Goal: Information Seeking & Learning: Check status

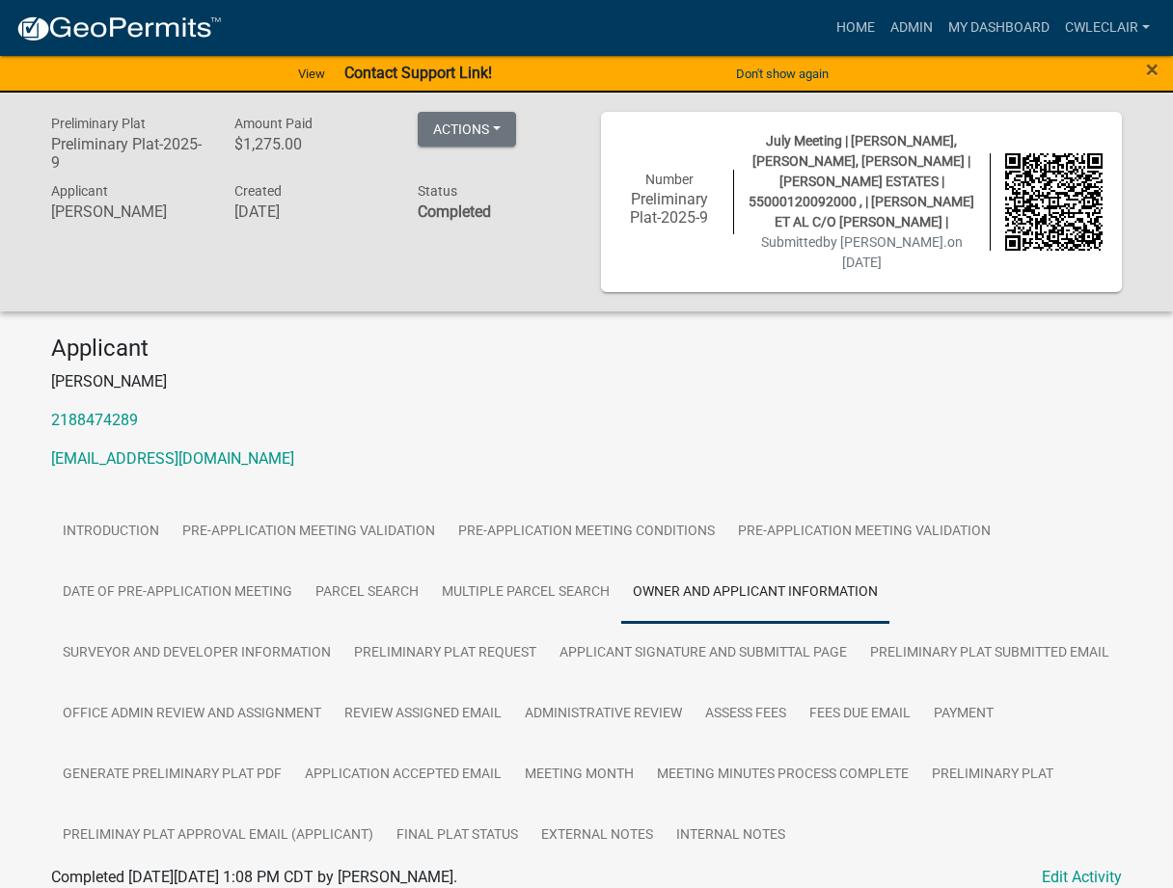
scroll to position [669, 0]
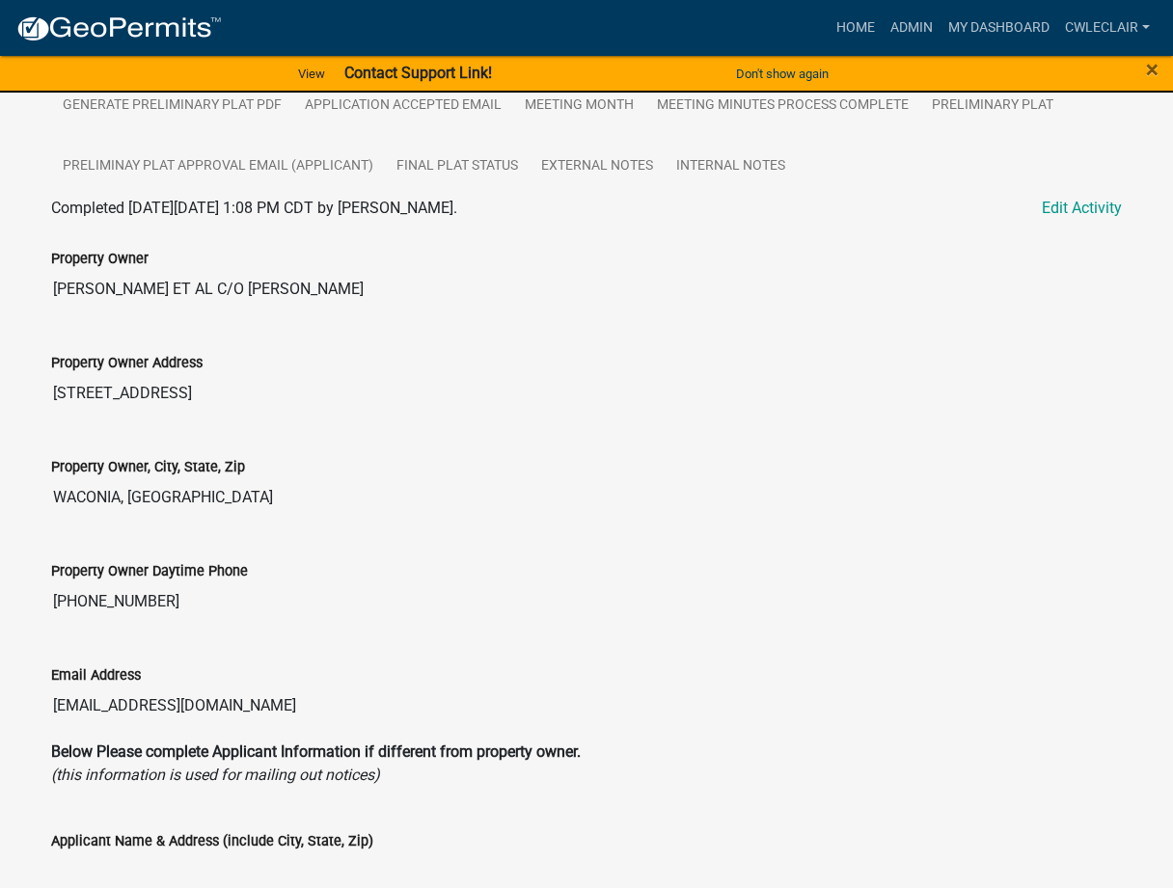
click at [81, 21] on img at bounding box center [118, 28] width 206 height 29
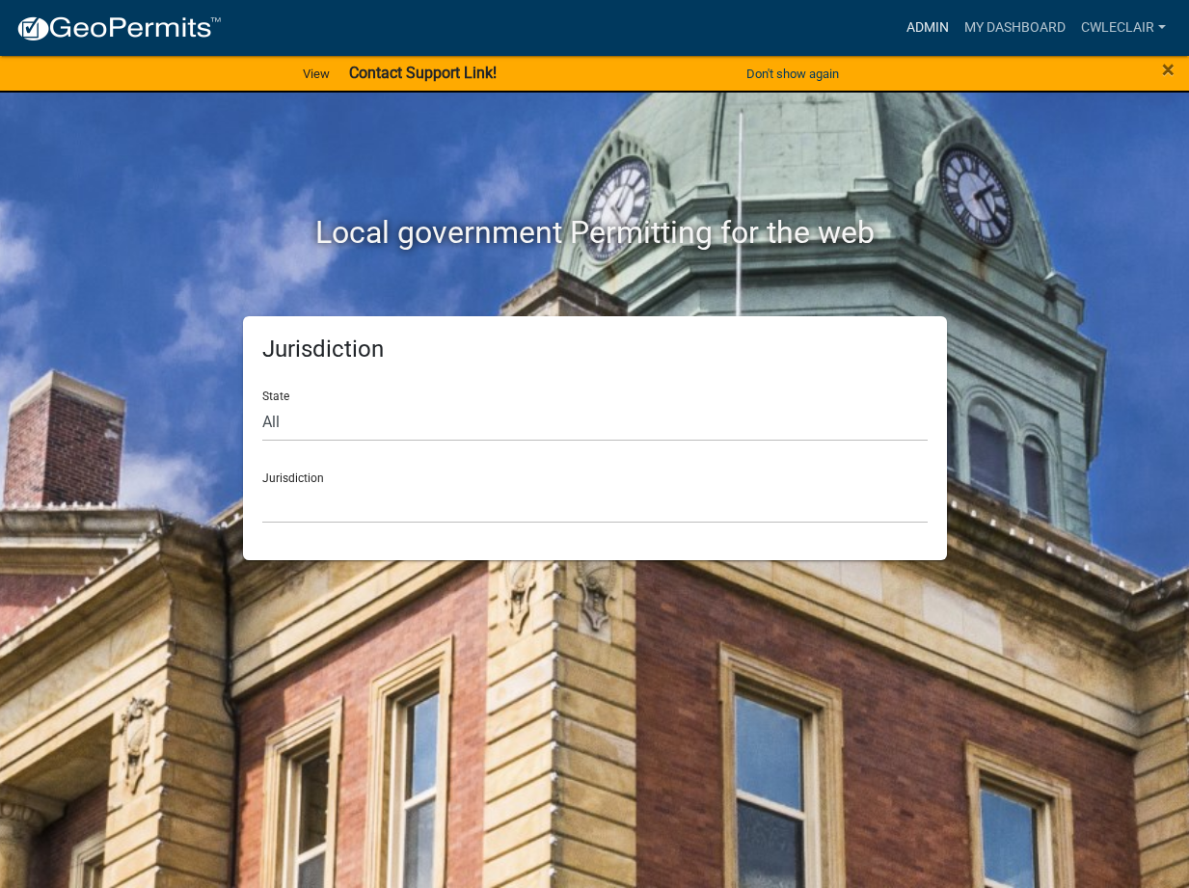
click at [931, 28] on link "Admin" at bounding box center [928, 28] width 58 height 37
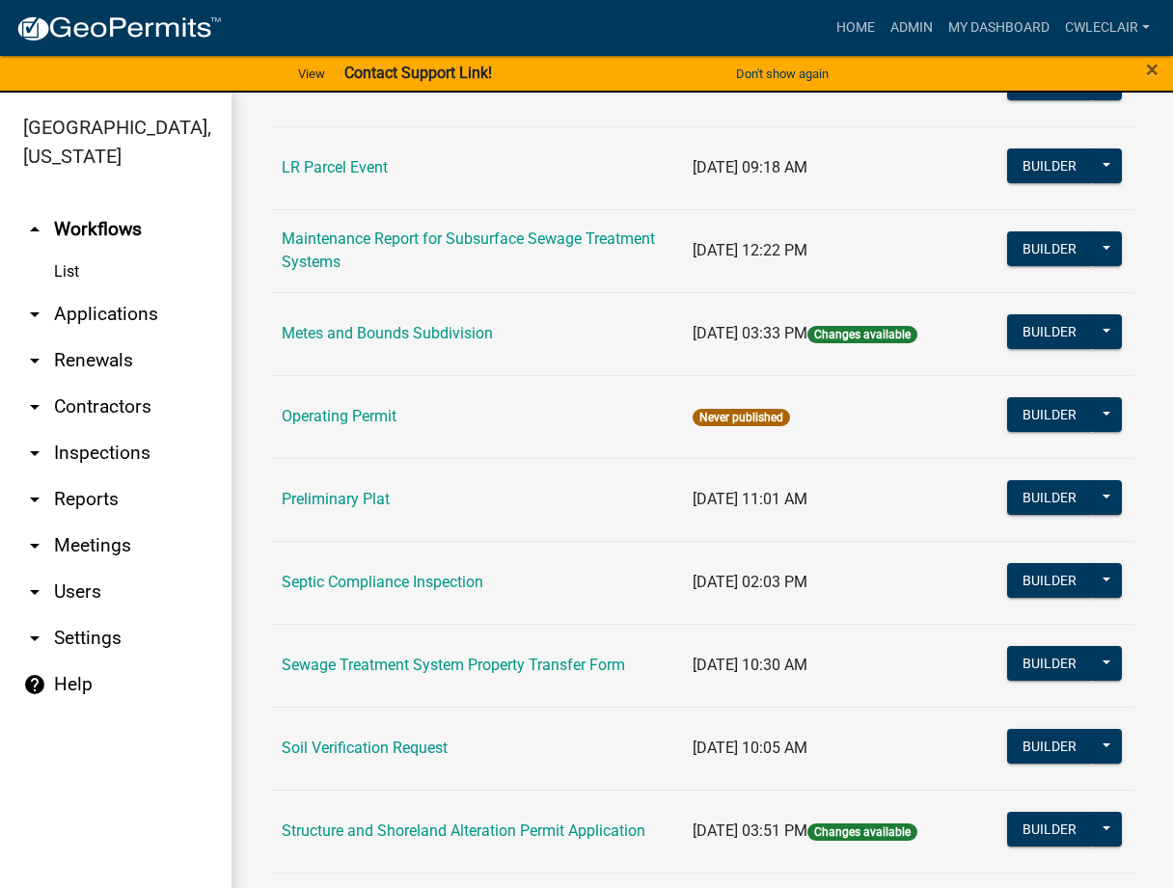
scroll to position [660, 0]
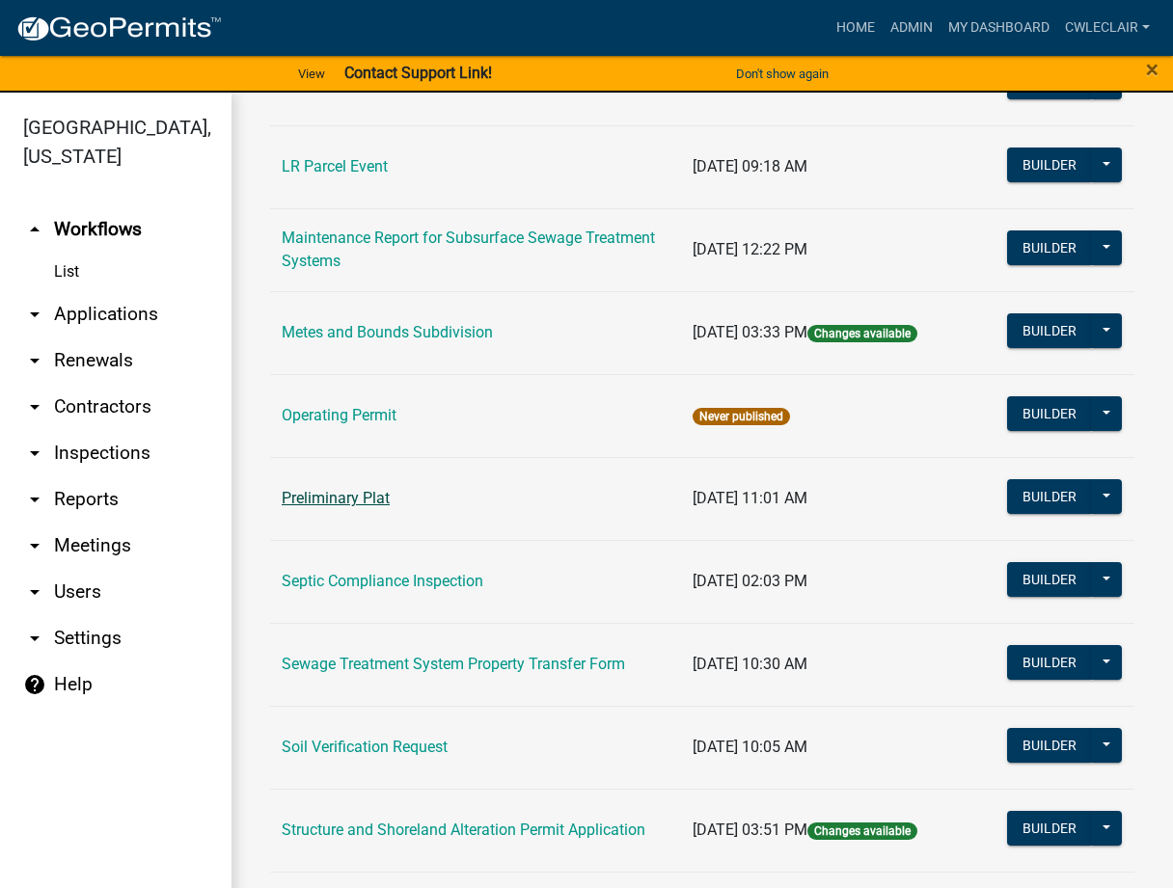
click at [332, 496] on link "Preliminary Plat" at bounding box center [336, 498] width 108 height 18
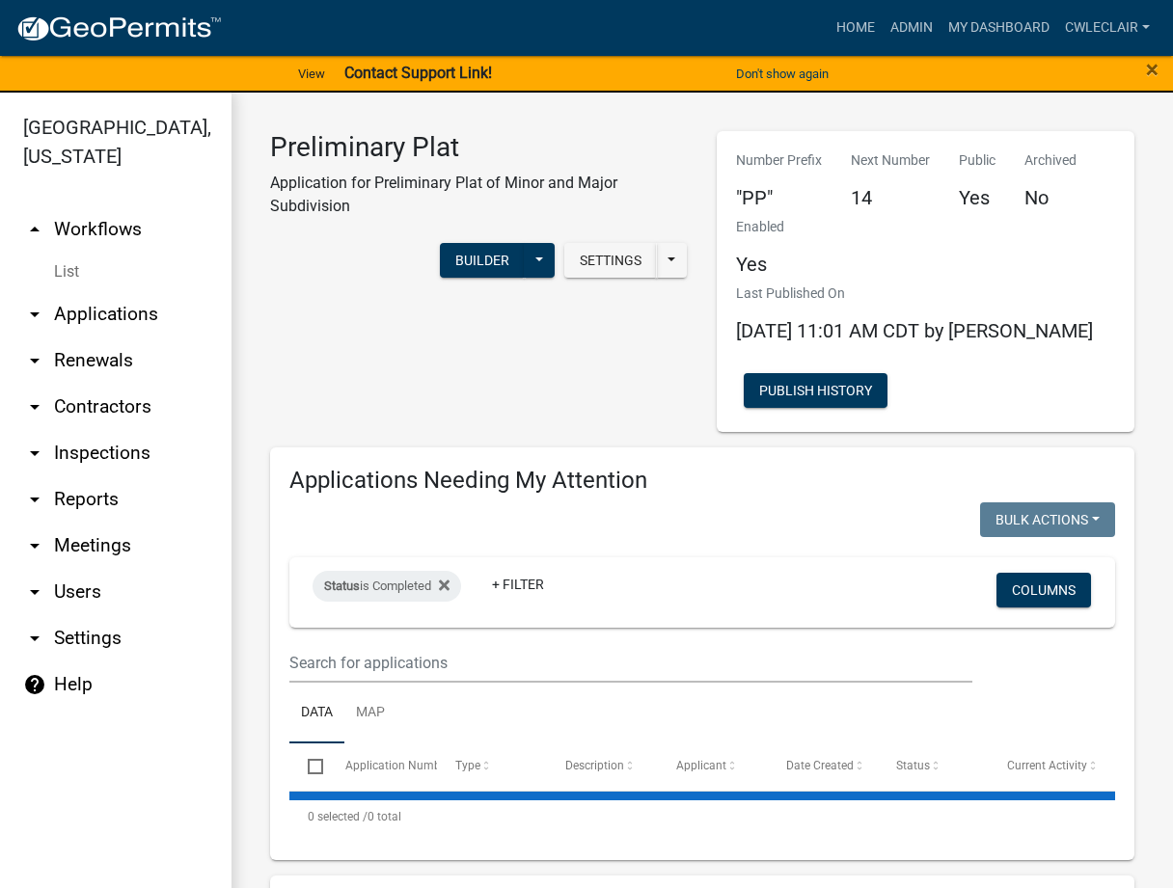
select select "3: 100"
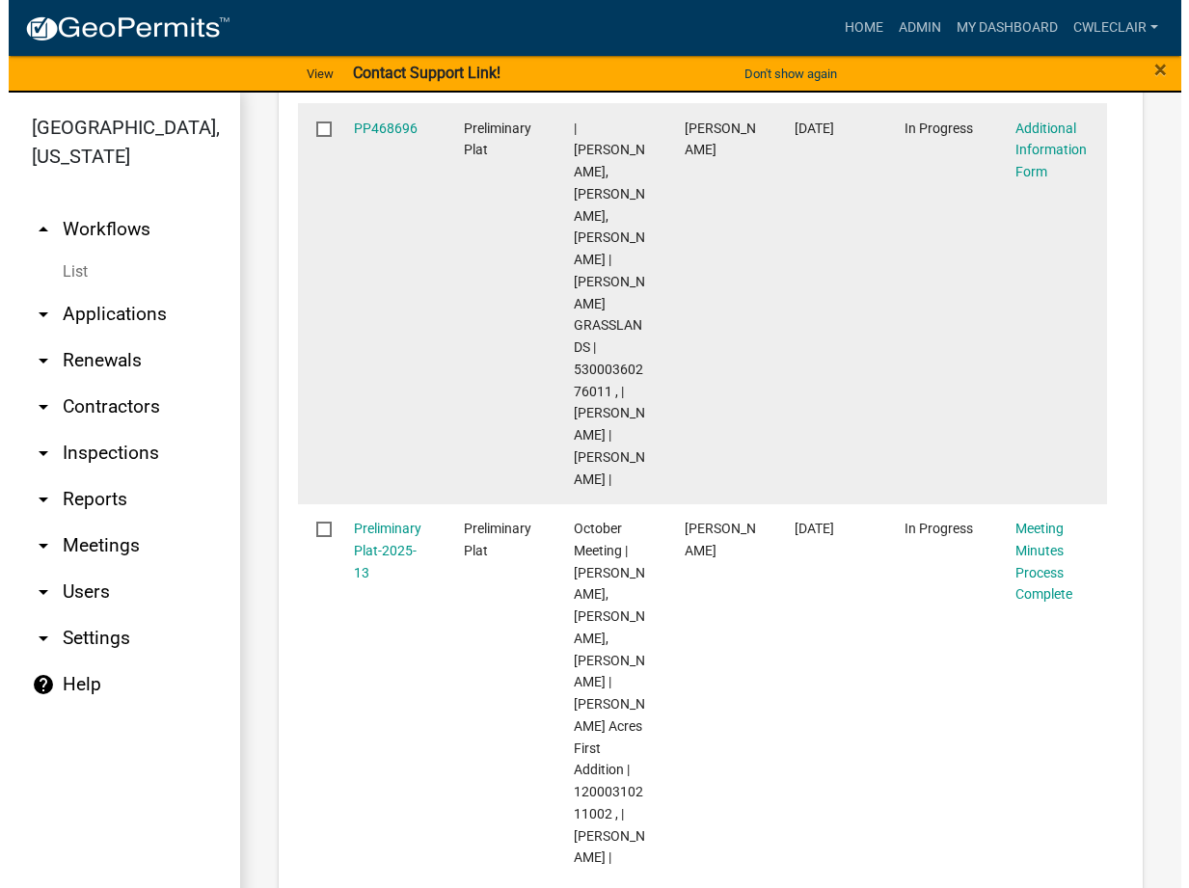
scroll to position [1320, 0]
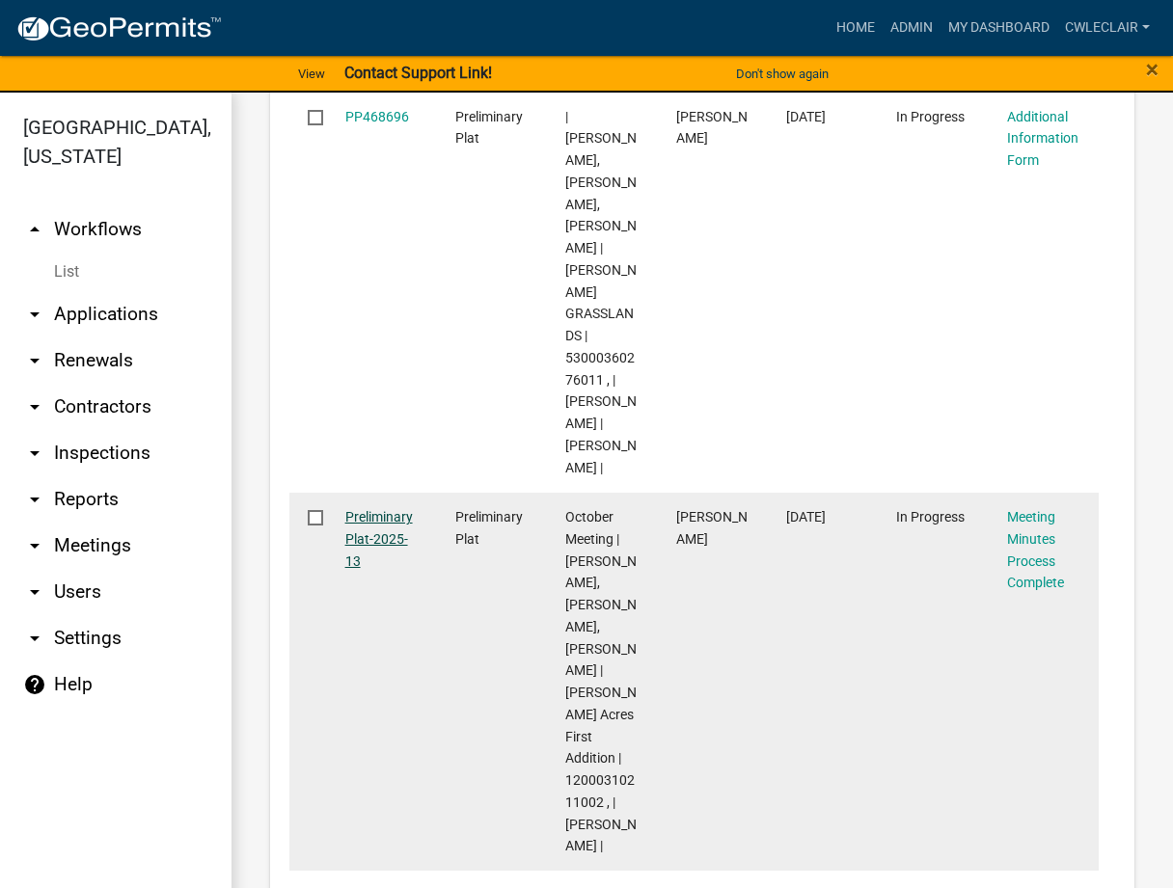
click at [392, 509] on link "Preliminary Plat-2025-13" at bounding box center [379, 539] width 68 height 60
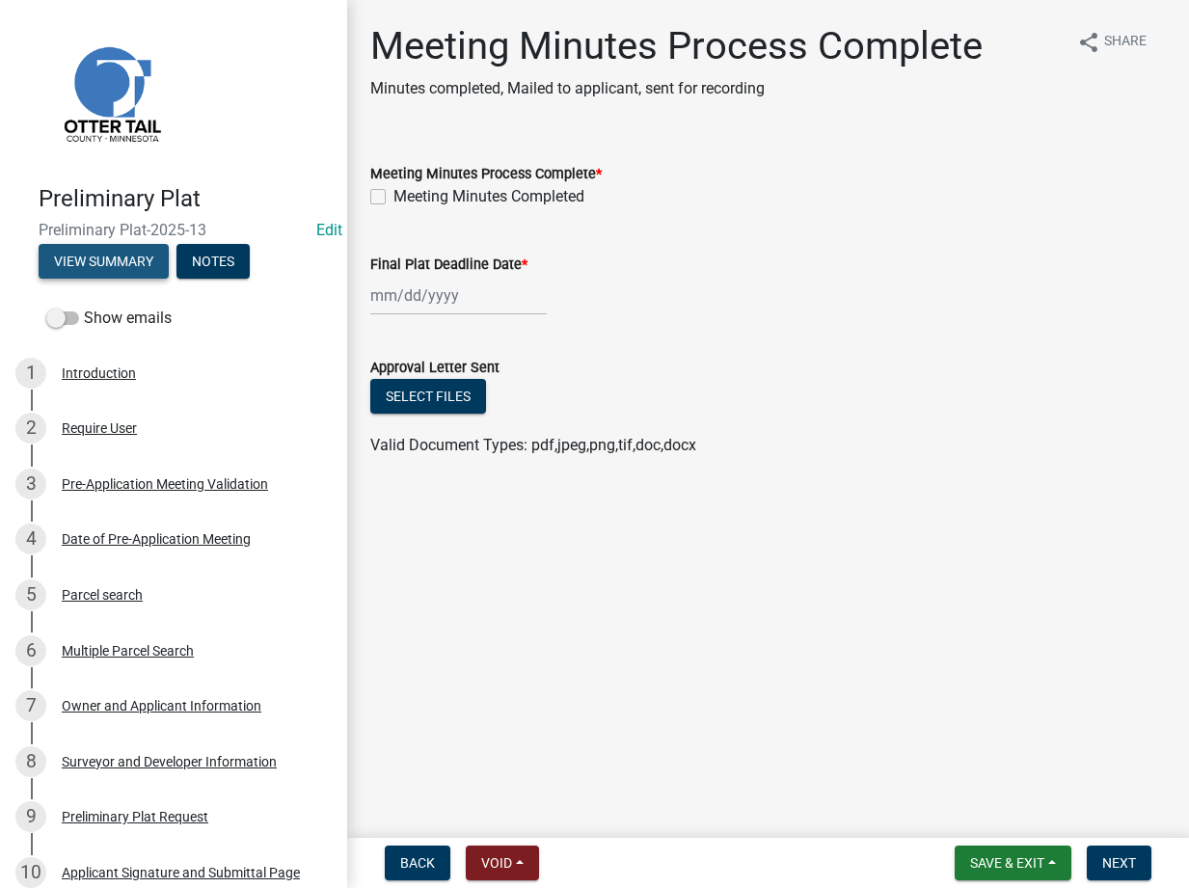
click at [88, 251] on button "View Summary" at bounding box center [104, 261] width 130 height 35
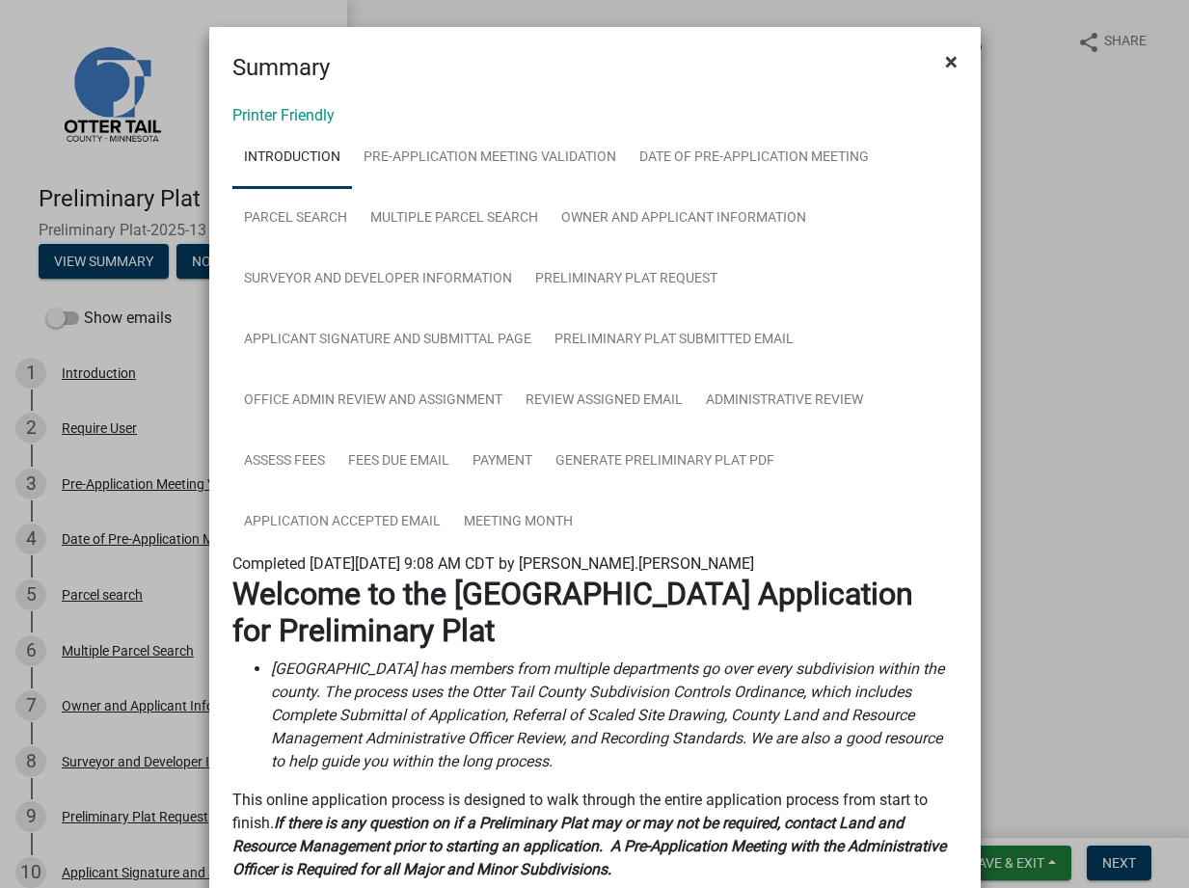
click at [945, 68] on span "×" at bounding box center [951, 61] width 13 height 27
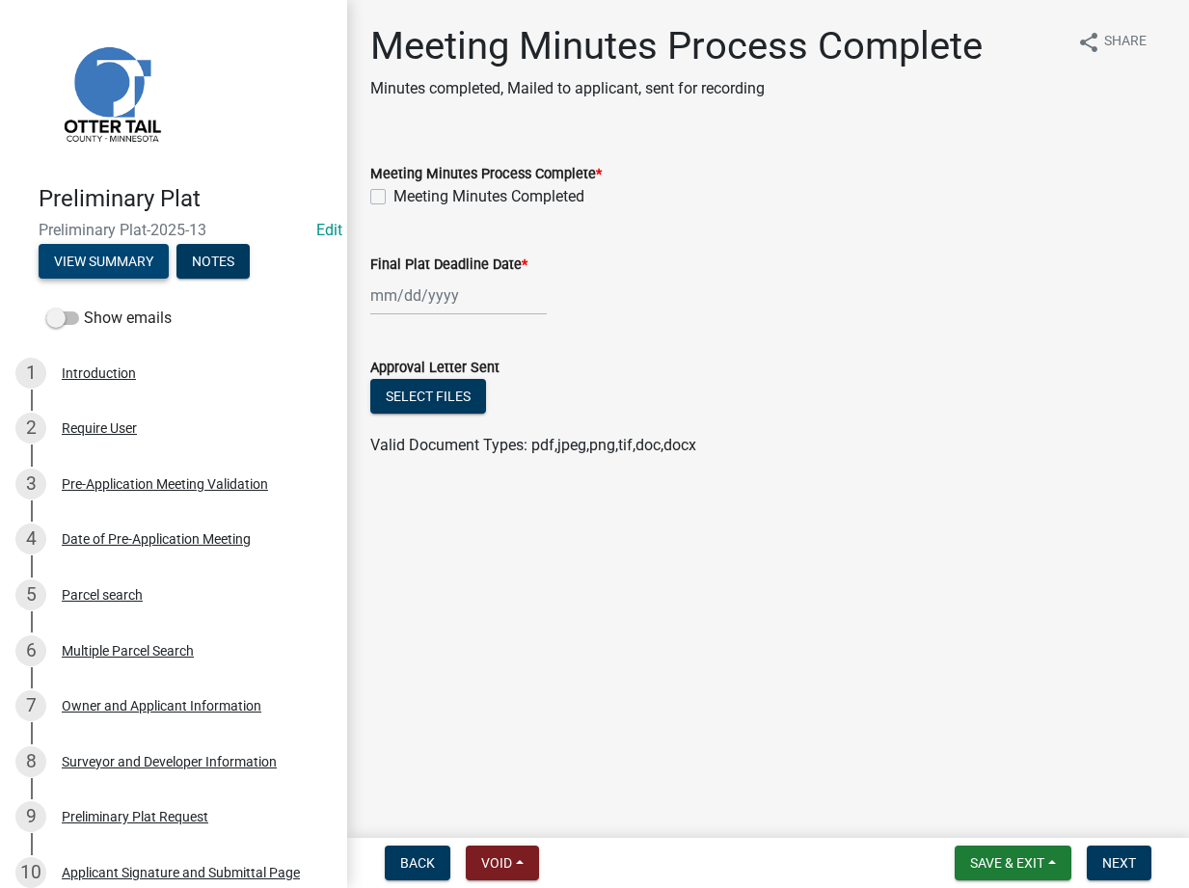
click at [120, 262] on button "View Summary" at bounding box center [104, 261] width 130 height 35
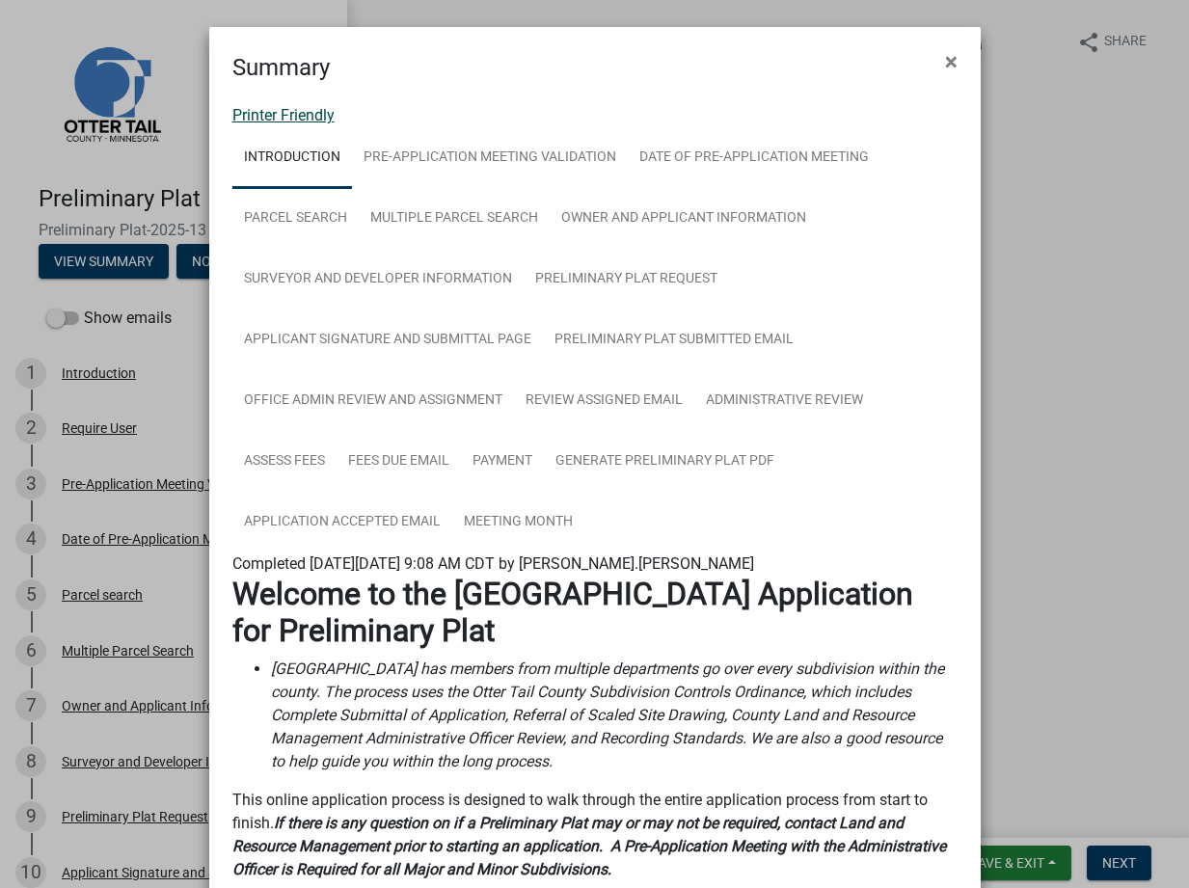
click at [254, 118] on link "Printer Friendly" at bounding box center [283, 115] width 102 height 18
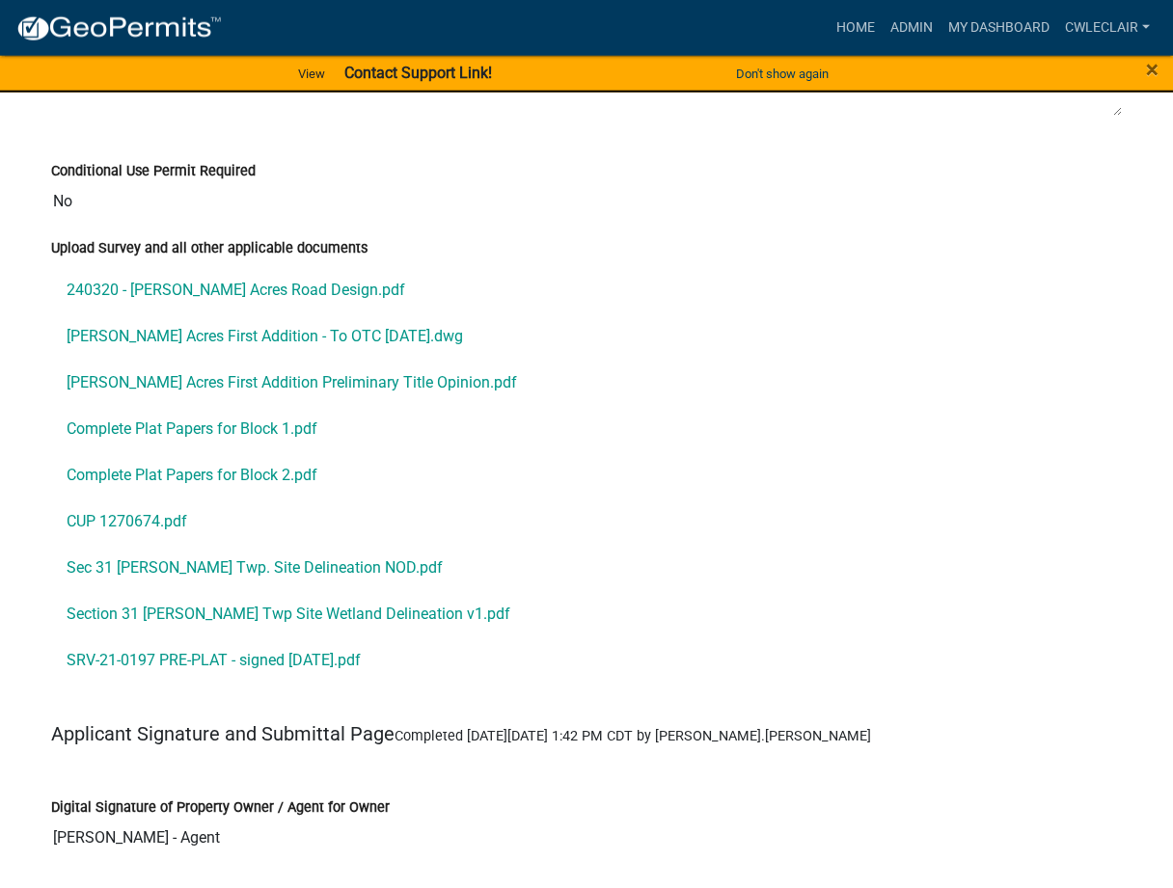
scroll to position [7477, 0]
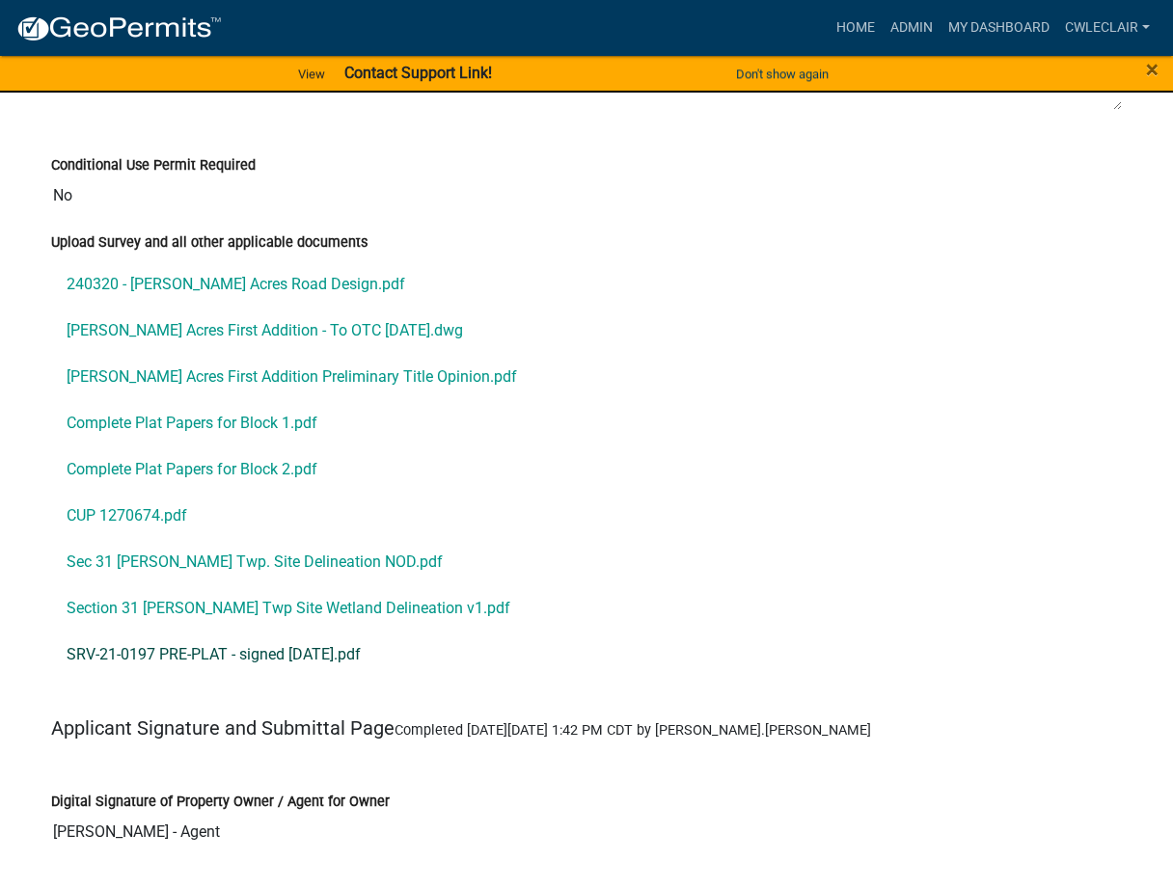
click at [231, 667] on link "SRV-21-0197 PRE-PLAT - signed 8-22-25.pdf" at bounding box center [586, 655] width 1071 height 46
click at [294, 611] on link "Section 31 Corliss Twp Site Wetland Delineation v1.pdf" at bounding box center [586, 608] width 1071 height 46
click at [273, 570] on link "Sec 31 Corliss Twp. Site Delineation NOD.pdf" at bounding box center [586, 562] width 1071 height 46
click at [137, 519] on link "CUP 1270674.pdf" at bounding box center [586, 516] width 1071 height 46
click at [179, 472] on link "Complete Plat Papers for Block 2.pdf" at bounding box center [586, 470] width 1071 height 46
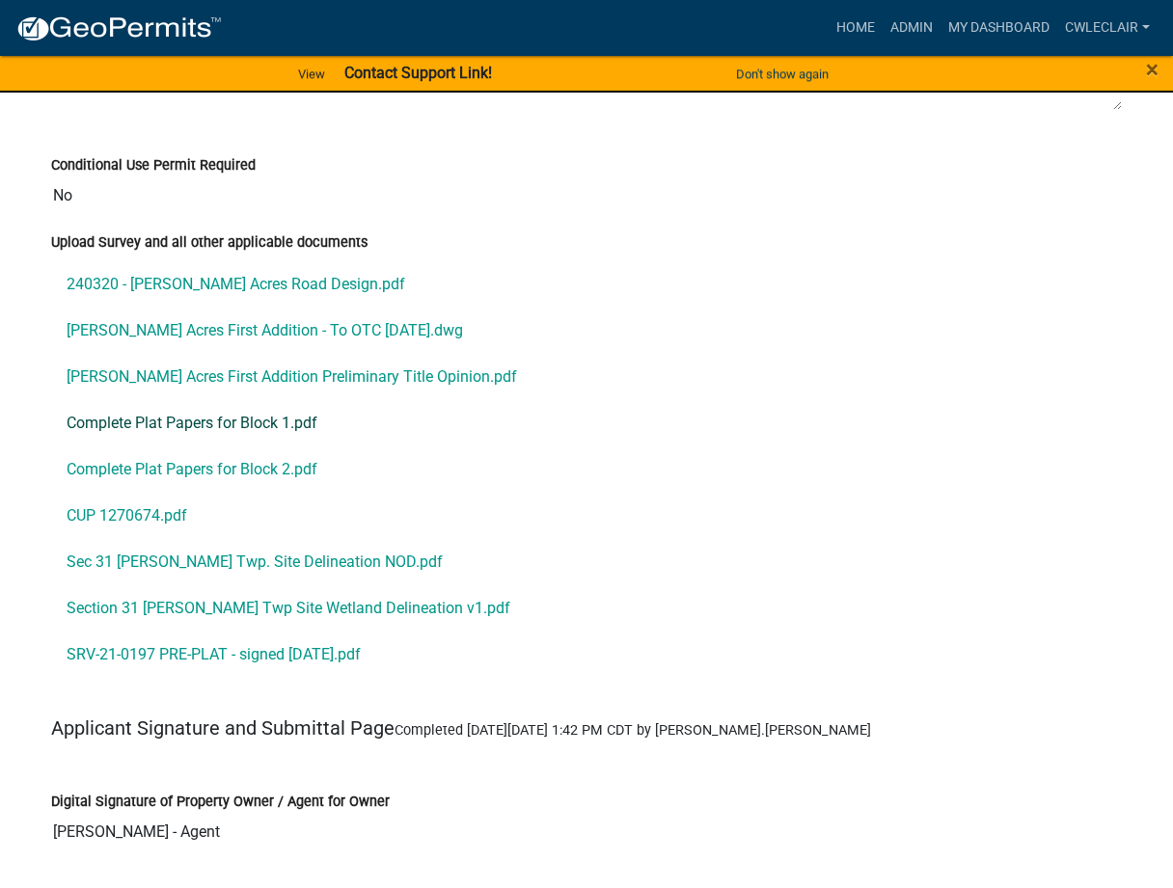
click at [269, 423] on link "Complete Plat Papers for Block 1.pdf" at bounding box center [586, 423] width 1071 height 46
click at [310, 368] on link "Arvig Acres First Addition Preliminary Title Opinion.pdf" at bounding box center [586, 377] width 1071 height 46
click at [299, 338] on link "Arvig Acres First Addition - To OTC 8-22-25.dwg" at bounding box center [586, 331] width 1071 height 46
click at [168, 281] on link "240320 - Arvig Acres Road Design.pdf" at bounding box center [586, 284] width 1071 height 46
